Goal: Information Seeking & Learning: Learn about a topic

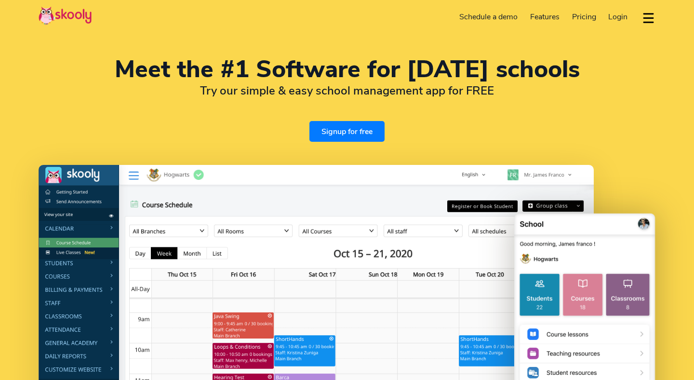
select select "en"
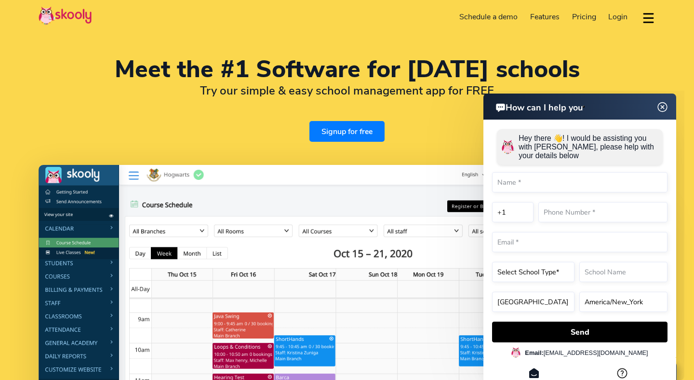
click at [662, 106] on img at bounding box center [662, 107] width 18 height 12
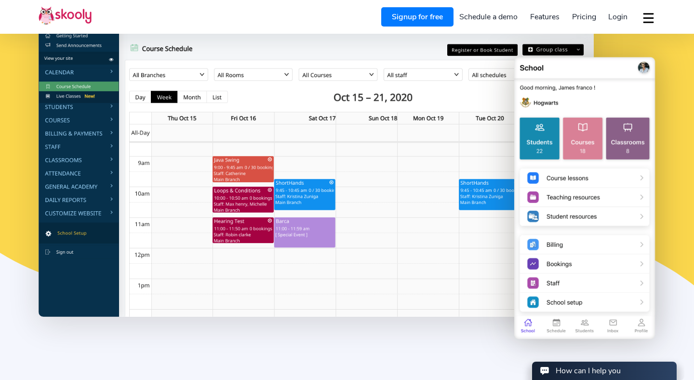
scroll to position [158, 0]
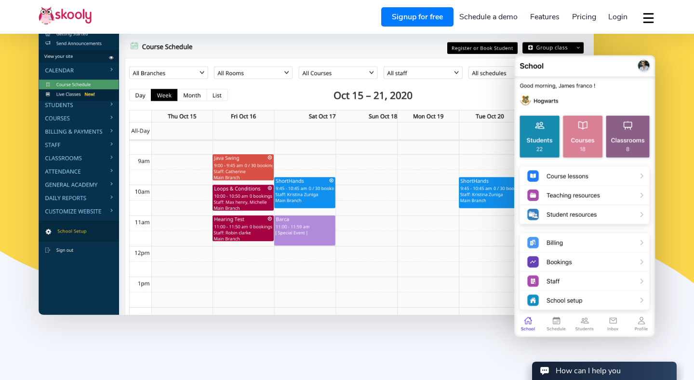
click at [76, 97] on img at bounding box center [316, 161] width 555 height 308
click at [76, 103] on img at bounding box center [316, 161] width 555 height 308
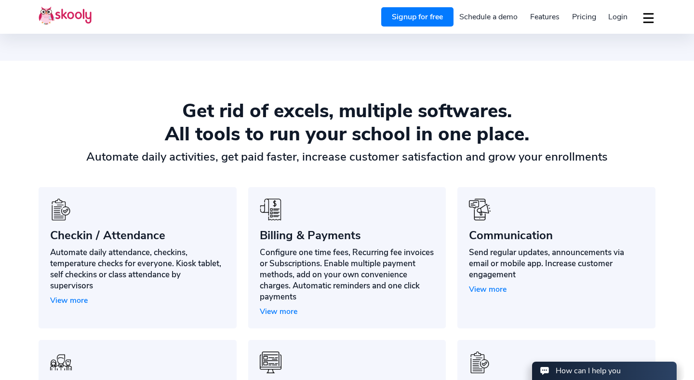
scroll to position [722, 0]
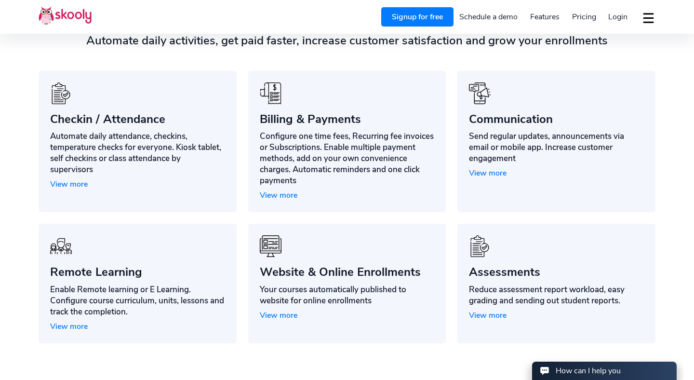
click at [79, 152] on div "Automate daily attendance, checkins, temperature checks for everyone. Kiosk tab…" at bounding box center [137, 153] width 175 height 44
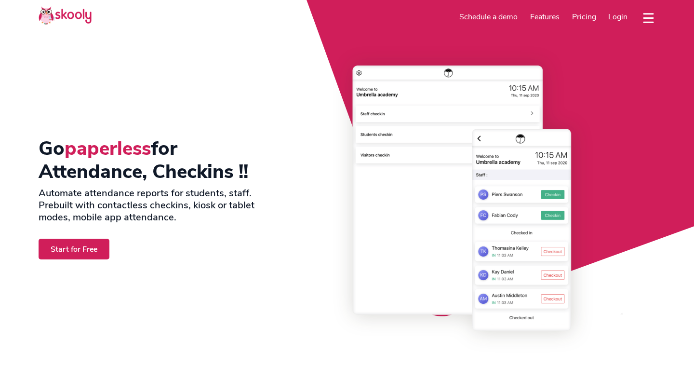
select select "en"
select select "1"
select select "[GEOGRAPHIC_DATA]"
select select "America/New_York"
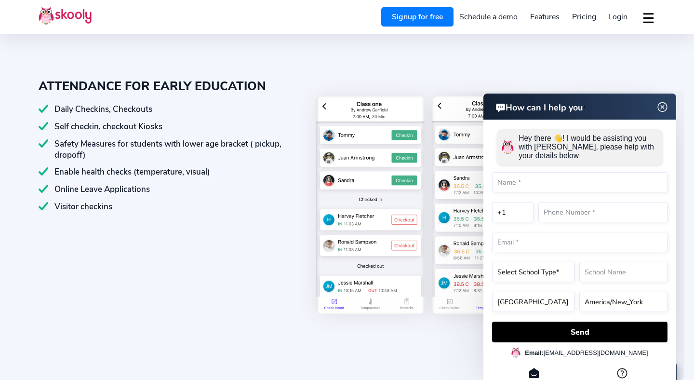
scroll to position [782, 0]
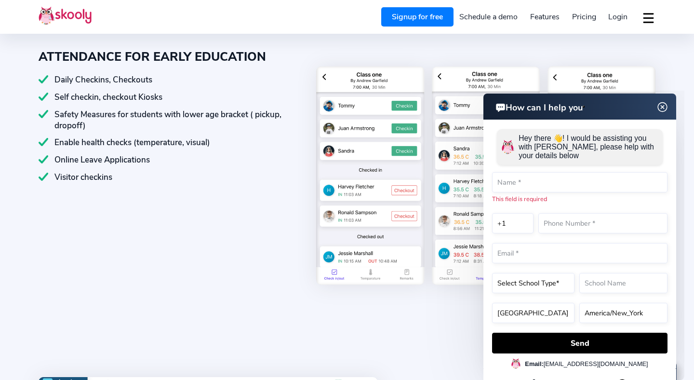
click at [662, 105] on img at bounding box center [662, 107] width 18 height 12
